Goal: Task Accomplishment & Management: Manage account settings

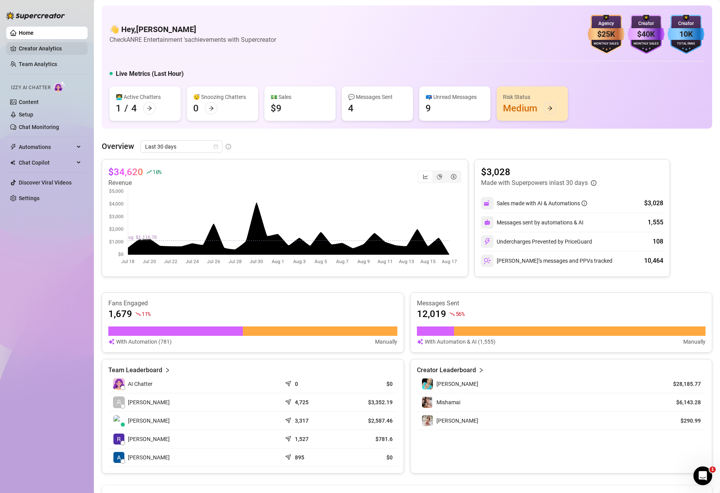
click at [52, 50] on link "Creator Analytics" at bounding box center [50, 48] width 63 height 13
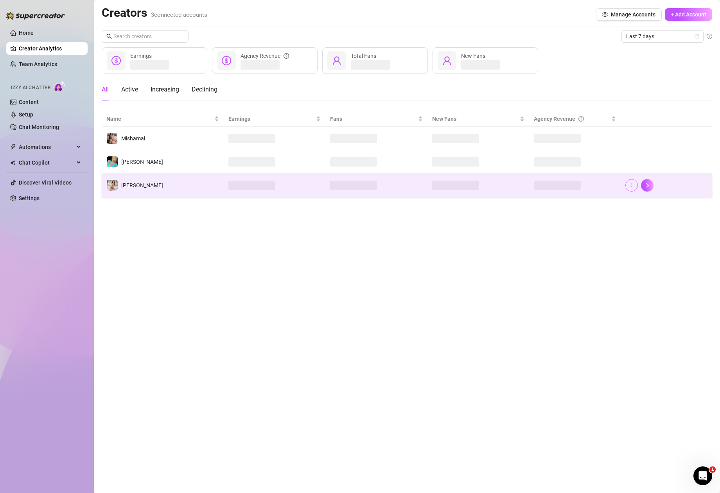
click at [631, 187] on icon "more" at bounding box center [631, 184] width 5 height 5
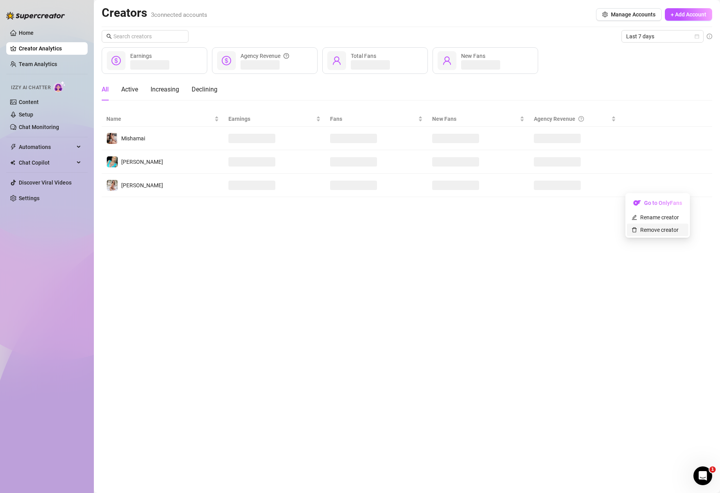
click at [647, 227] on link "Remove creator" at bounding box center [654, 230] width 47 height 6
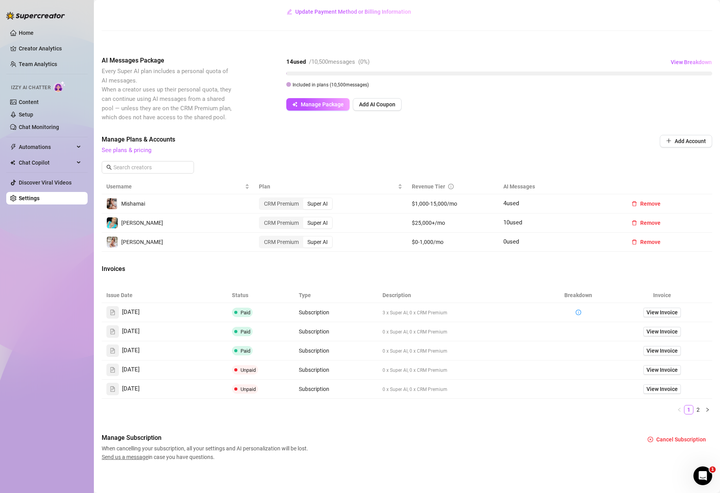
scroll to position [110, 0]
click at [648, 237] on button "Remove" at bounding box center [645, 241] width 41 height 13
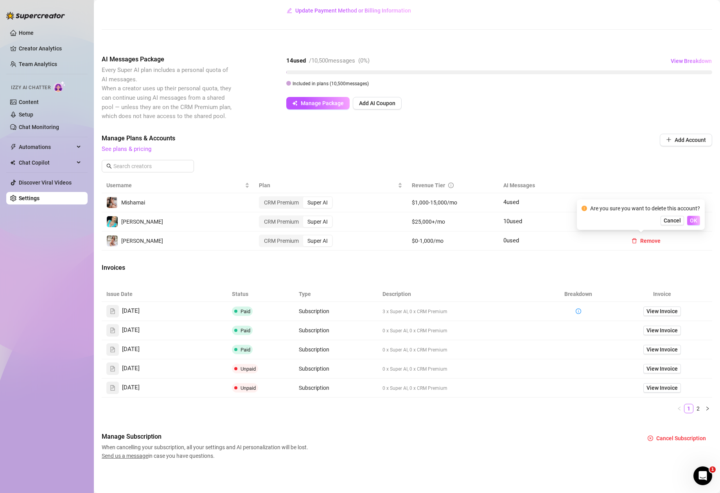
click at [696, 219] on span "OK" at bounding box center [693, 220] width 7 height 6
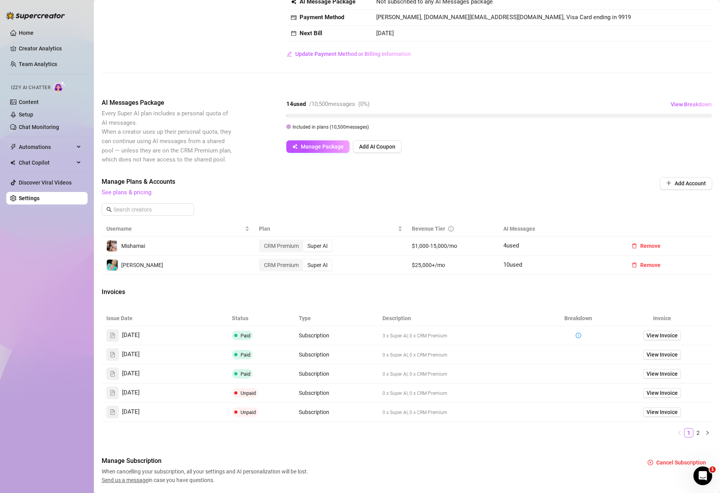
scroll to position [91, 0]
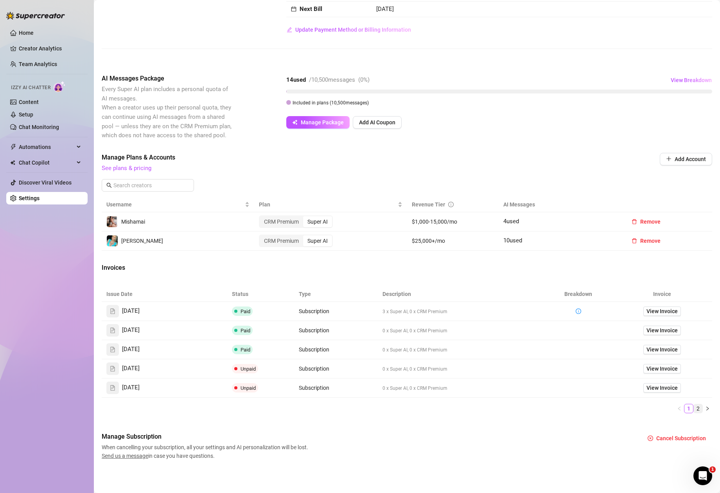
click at [694, 411] on link "2" at bounding box center [698, 408] width 9 height 9
click at [684, 411] on link "1" at bounding box center [688, 408] width 9 height 9
